Goal: Transaction & Acquisition: Download file/media

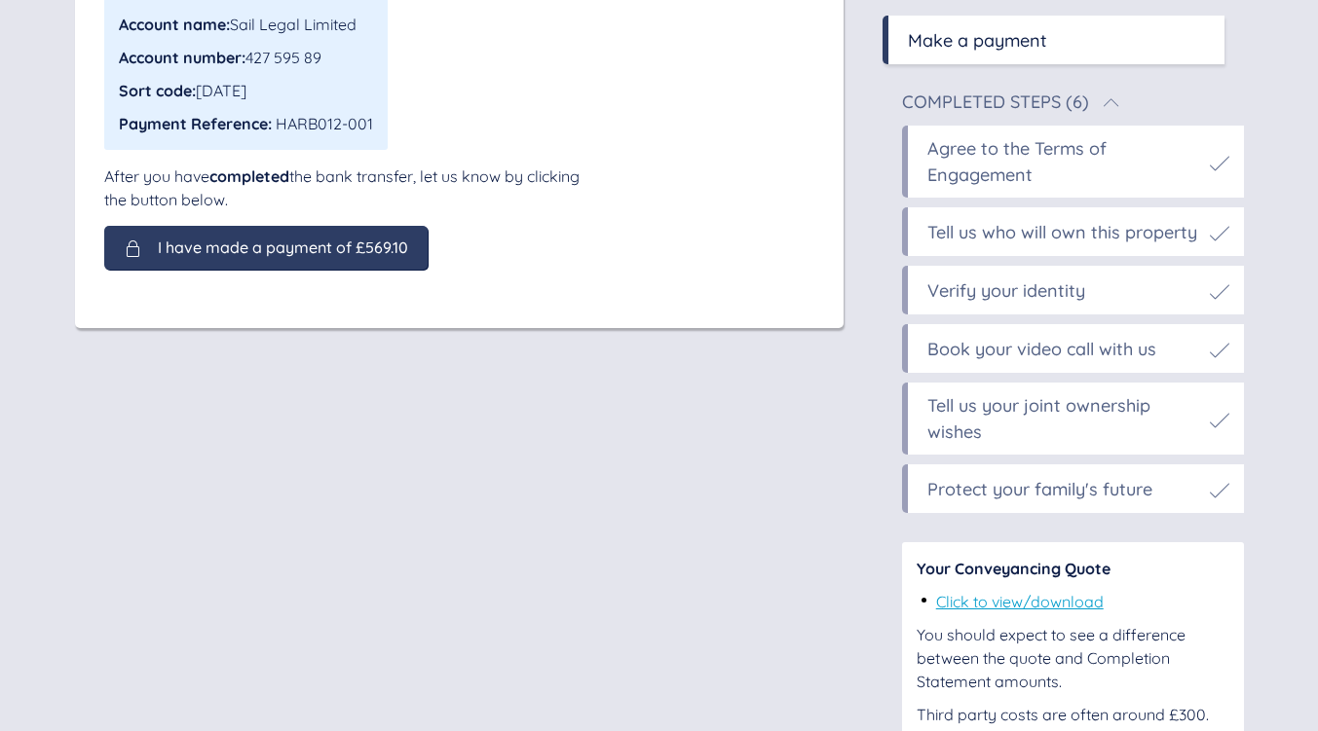
scroll to position [483, 0]
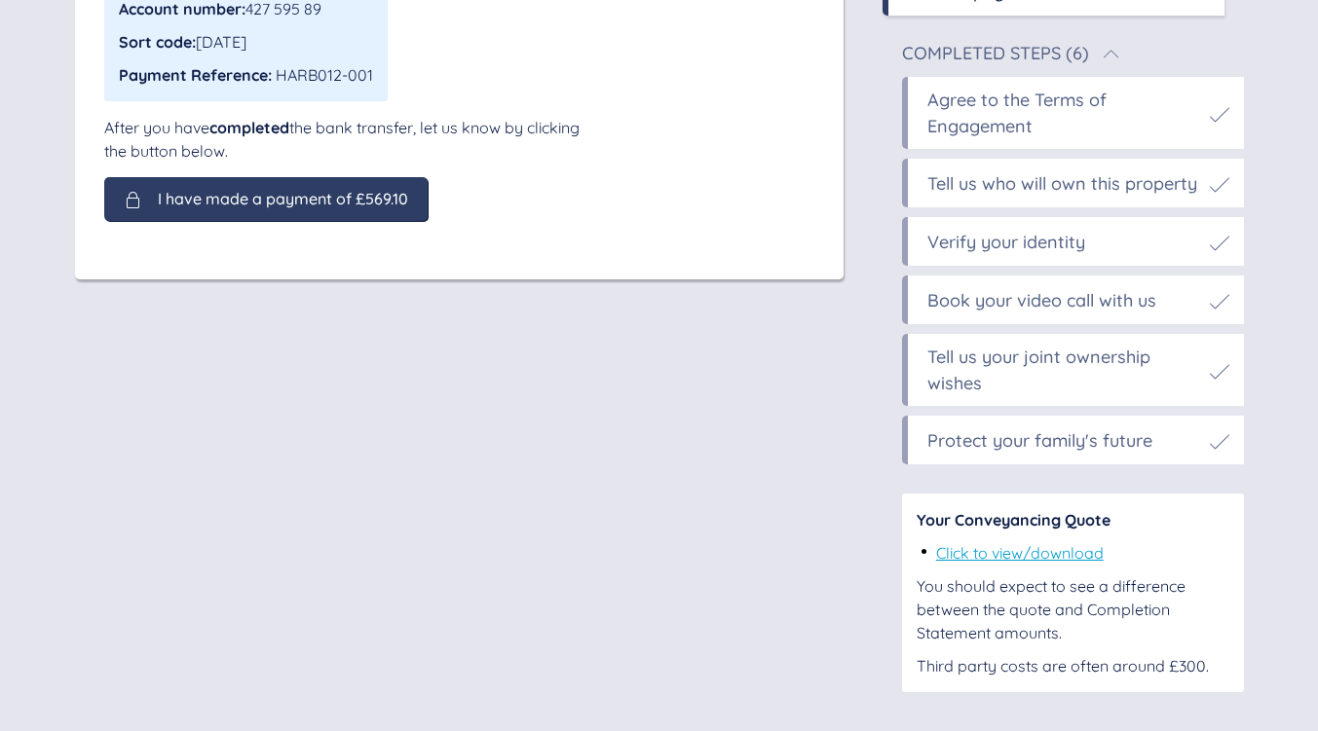
click at [1032, 558] on link "Click to view/download" at bounding box center [1020, 552] width 168 height 19
